Goal: Entertainment & Leisure: Consume media (video, audio)

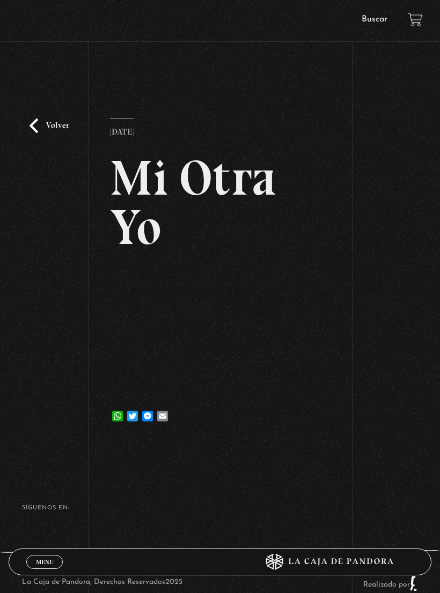
scroll to position [16, 0]
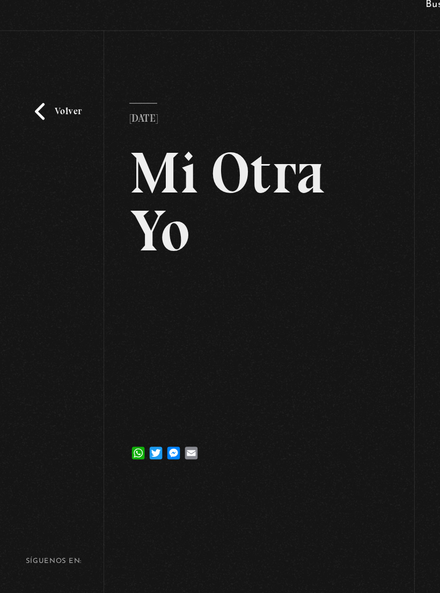
click at [47, 114] on link "Volver" at bounding box center [50, 110] width 40 height 14
click at [44, 117] on link "Volver" at bounding box center [50, 110] width 40 height 14
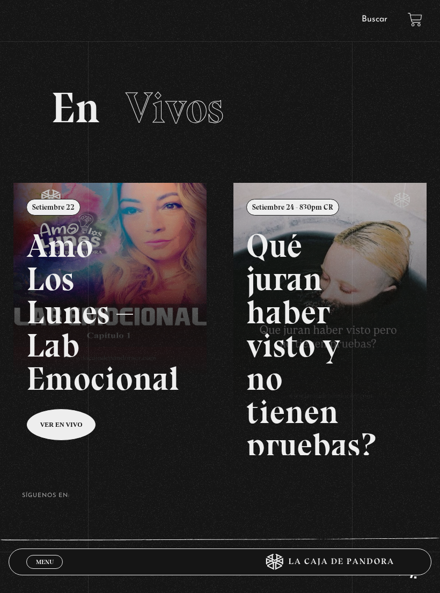
click at [41, 559] on span "Menu" at bounding box center [45, 562] width 18 height 6
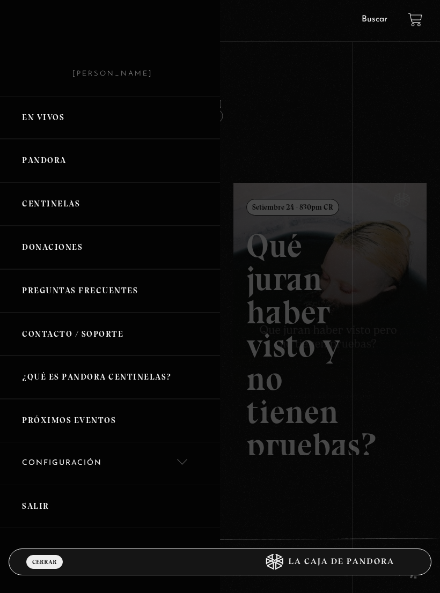
click at [51, 166] on link "Pandora" at bounding box center [110, 160] width 220 height 43
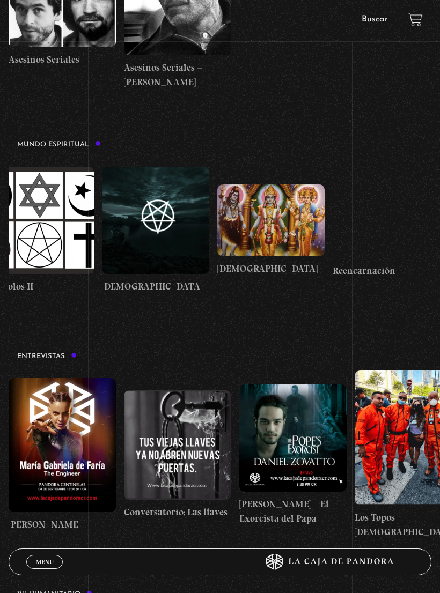
scroll to position [0, 1867]
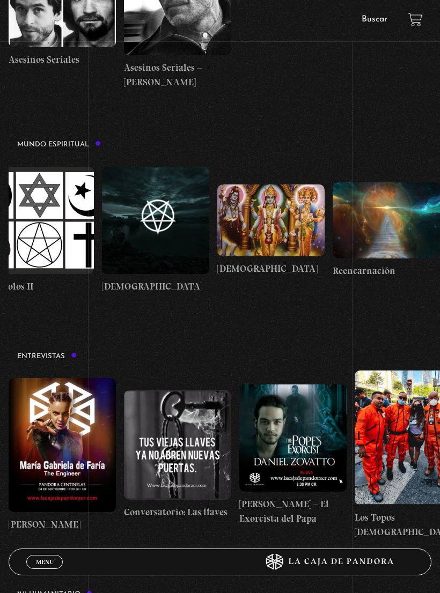
click at [292, 203] on figure at bounding box center [270, 220] width 107 height 71
